Goal: Share content

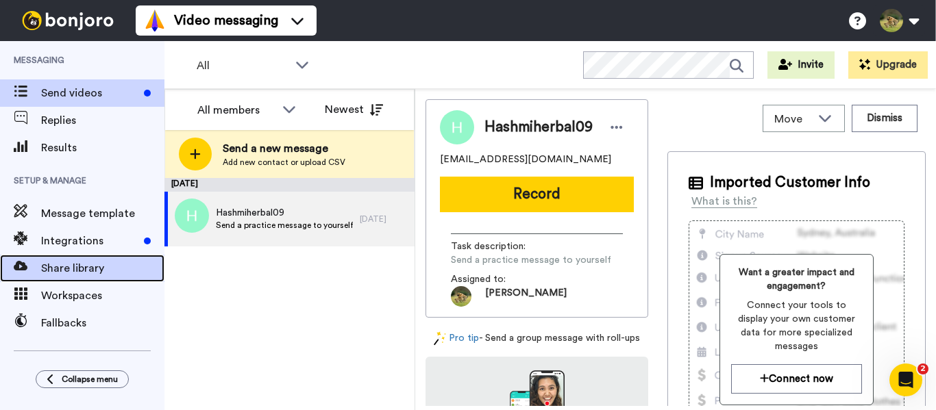
click at [93, 273] on span "Share library" at bounding box center [102, 268] width 123 height 16
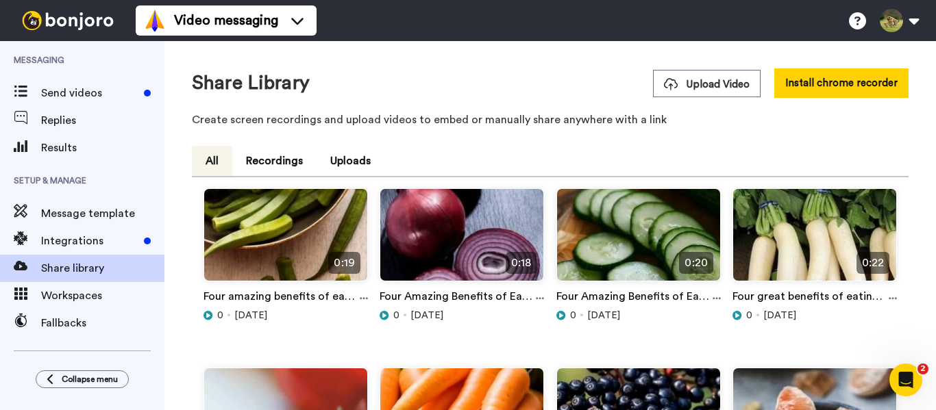
click at [686, 97] on div "Upload Video Install chrome recorder" at bounding box center [780, 82] width 255 height 29
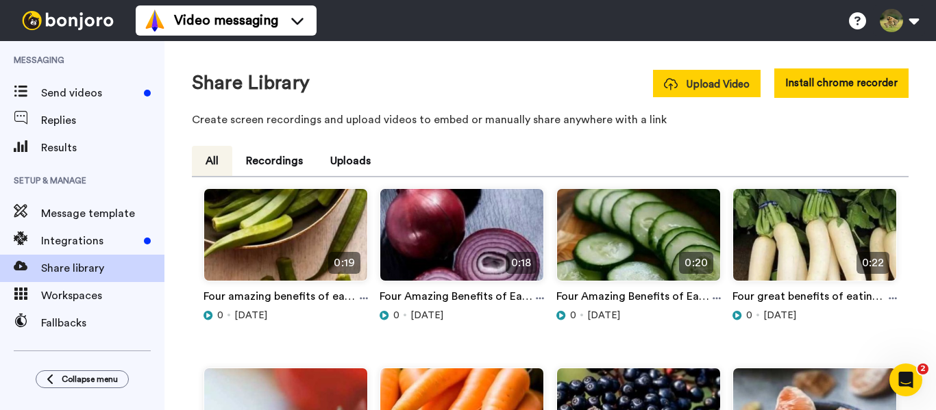
click at [690, 87] on span "Upload Video" at bounding box center [707, 84] width 86 height 14
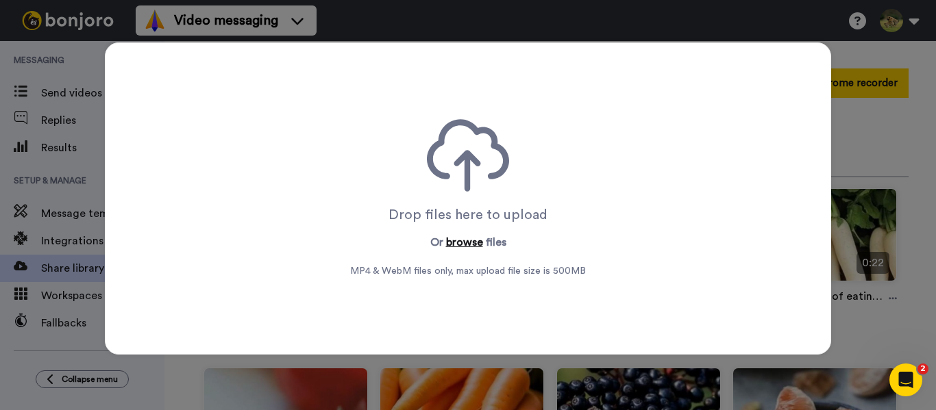
click at [464, 243] on button "browse" at bounding box center [464, 242] width 37 height 16
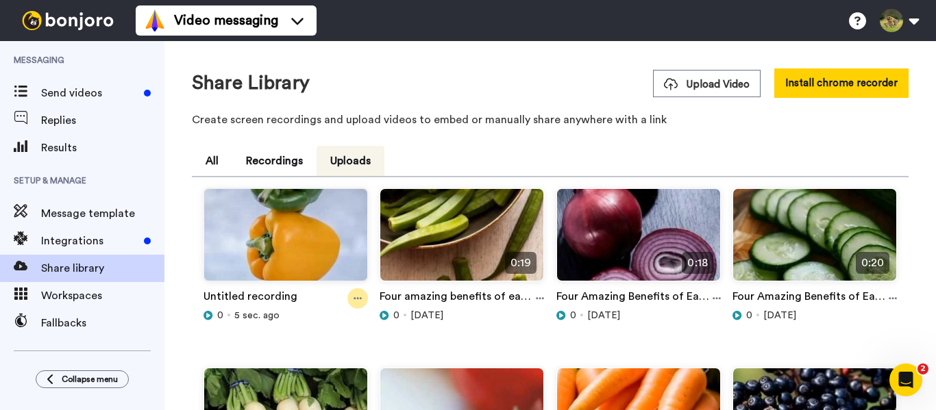
click at [360, 299] on div at bounding box center [357, 298] width 21 height 21
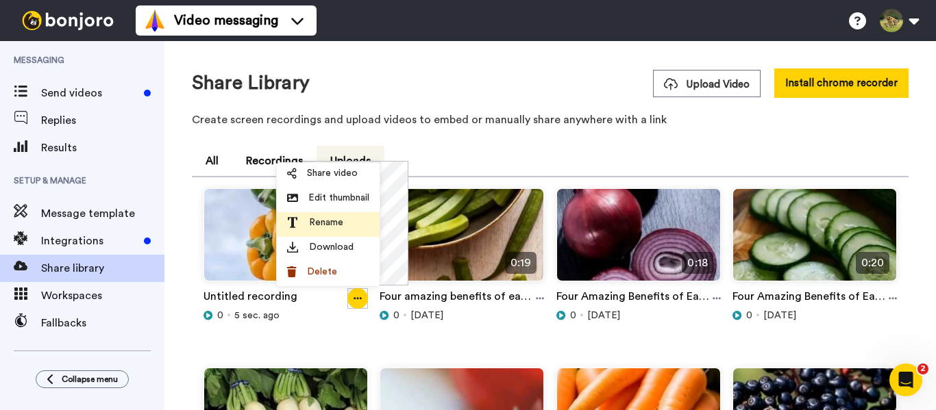
click at [323, 218] on span "Rename" at bounding box center [326, 223] width 34 height 14
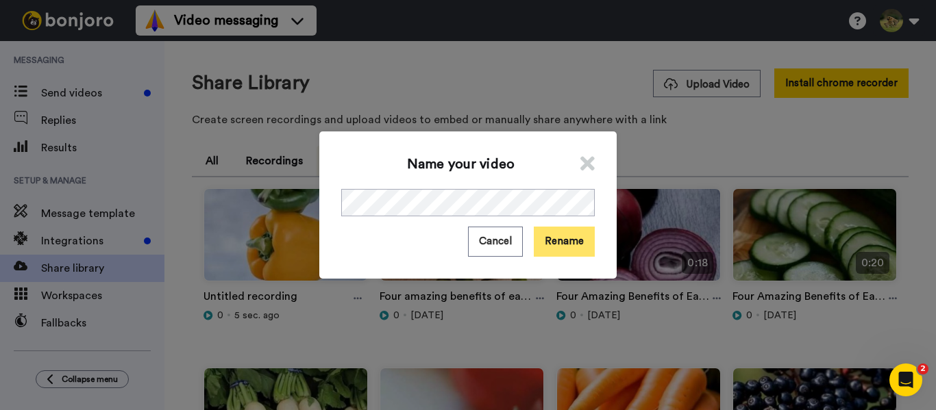
click at [577, 245] on button "Rename" at bounding box center [564, 241] width 61 height 29
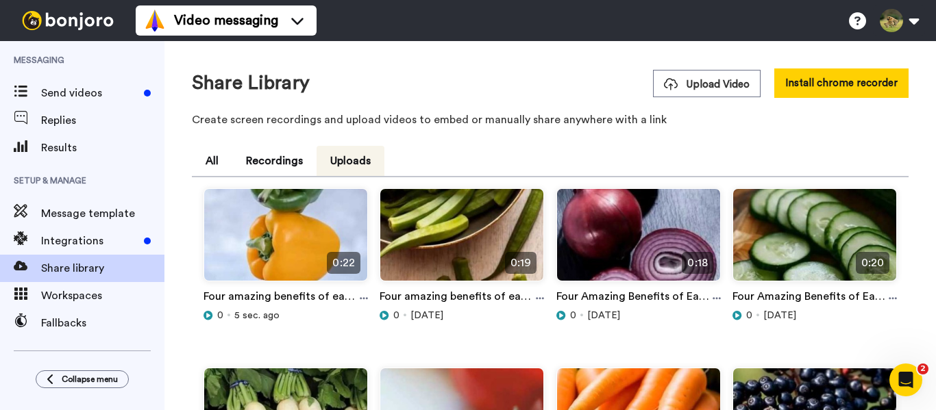
click at [366, 298] on div "0:22 Four amazing benefits of eating capsicum #capsicum #explore #facts #shorts…" at bounding box center [285, 277] width 177 height 179
click at [362, 299] on icon at bounding box center [364, 299] width 8 height 2
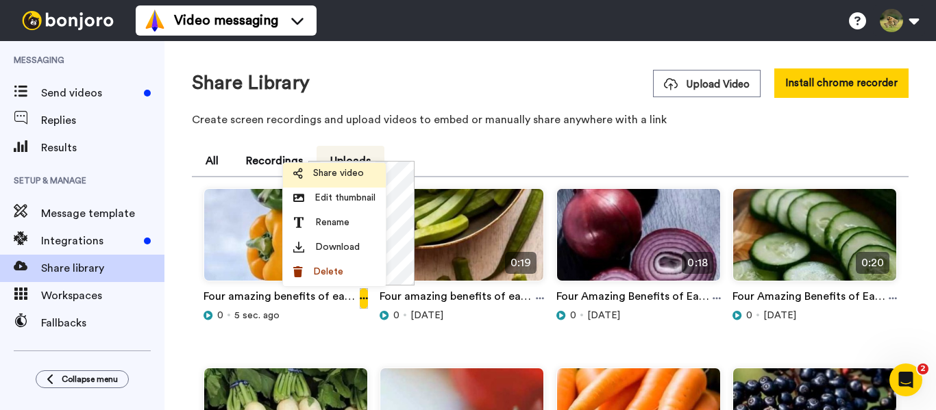
click at [340, 177] on span "Share video" at bounding box center [338, 173] width 51 height 14
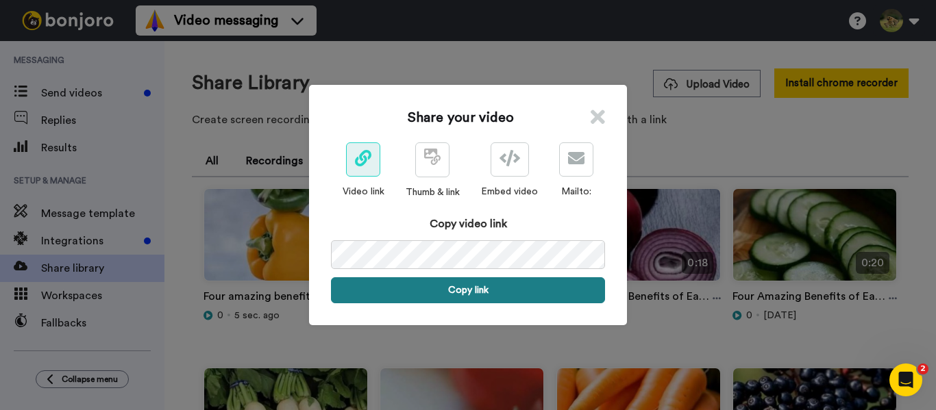
click at [460, 296] on button "Copy link" at bounding box center [468, 290] width 274 height 26
